Goal: Complete application form: Complete application form

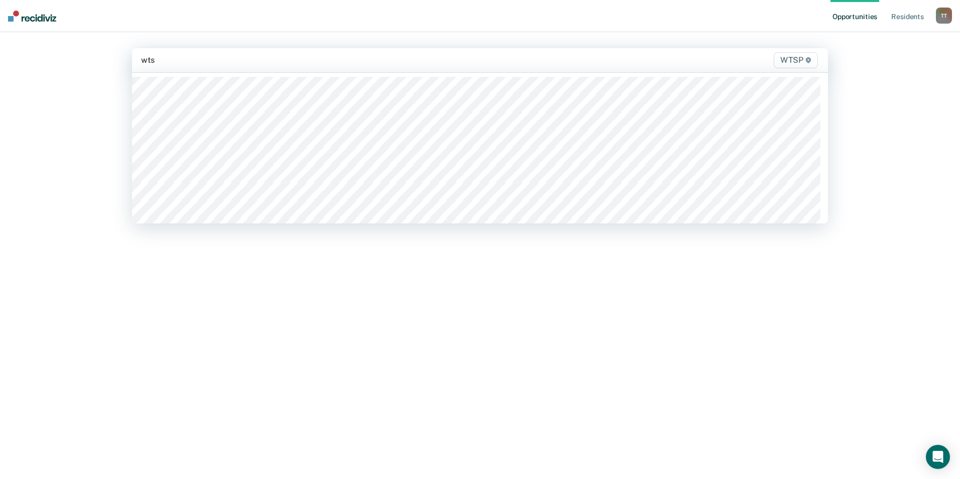
type input "wtsp"
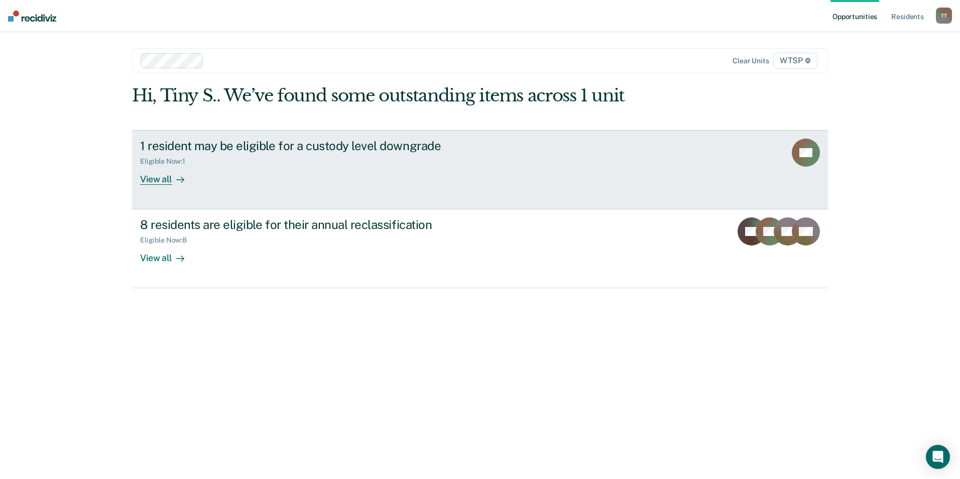
click at [345, 146] on div "1 resident may be eligible for a custody level downgrade" at bounding box center [316, 146] width 352 height 15
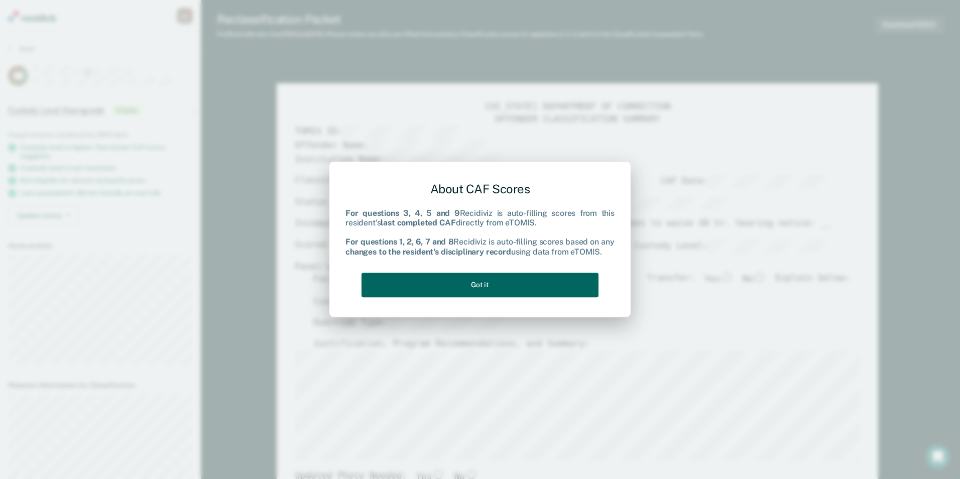
click at [486, 288] on button "Got it" at bounding box center [479, 285] width 237 height 25
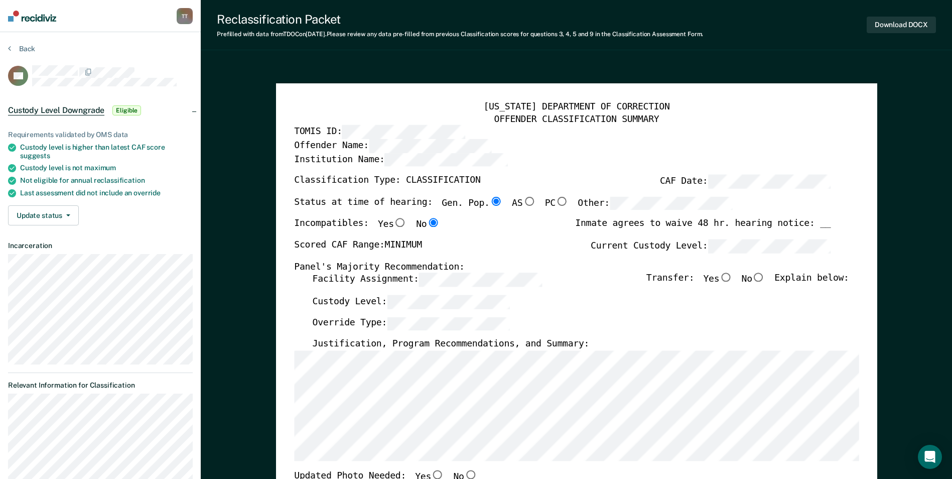
click at [765, 279] on input "No" at bounding box center [758, 277] width 13 height 9
type textarea "x"
radio input "true"
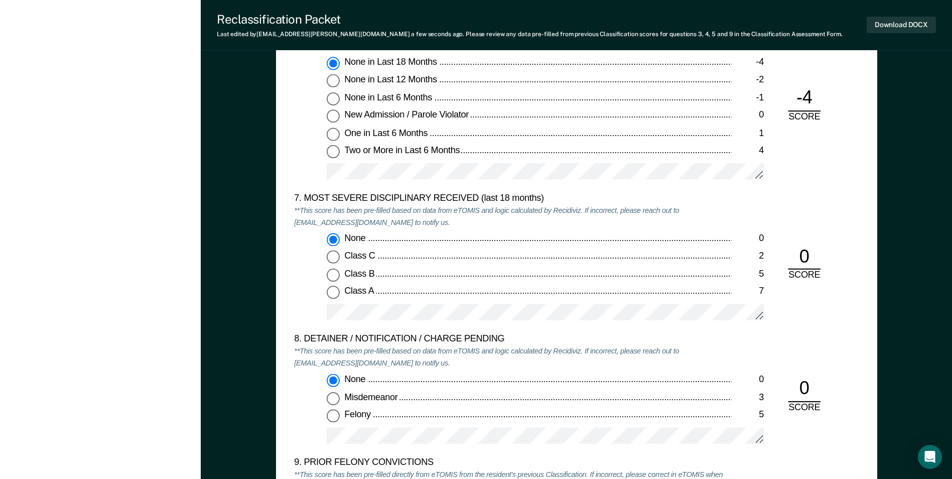
scroll to position [2007, 0]
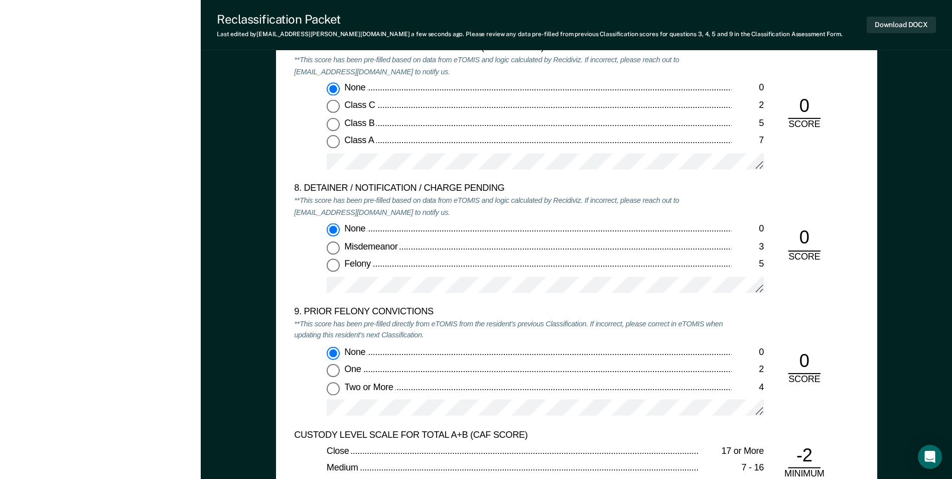
click at [332, 369] on input "One 2" at bounding box center [333, 370] width 13 height 13
type textarea "x"
radio input "false"
radio input "true"
type textarea "x"
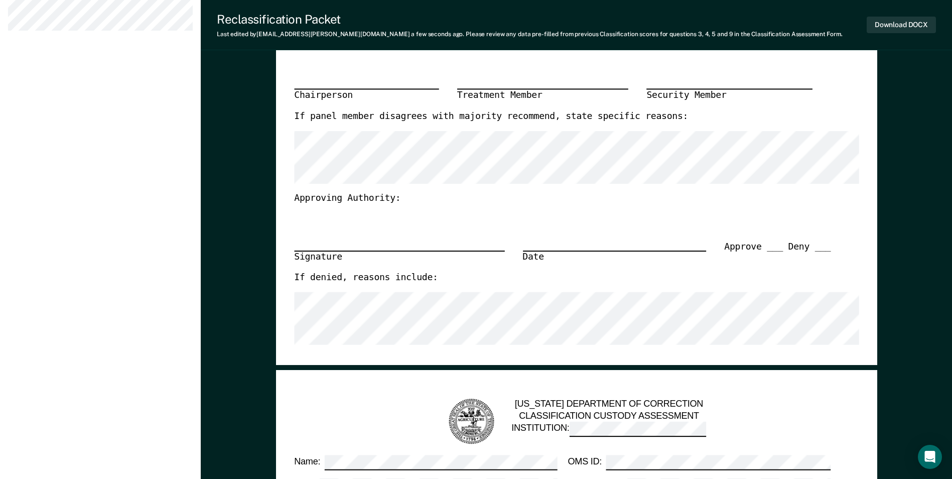
scroll to position [301, 0]
